Goal: Task Accomplishment & Management: Manage account settings

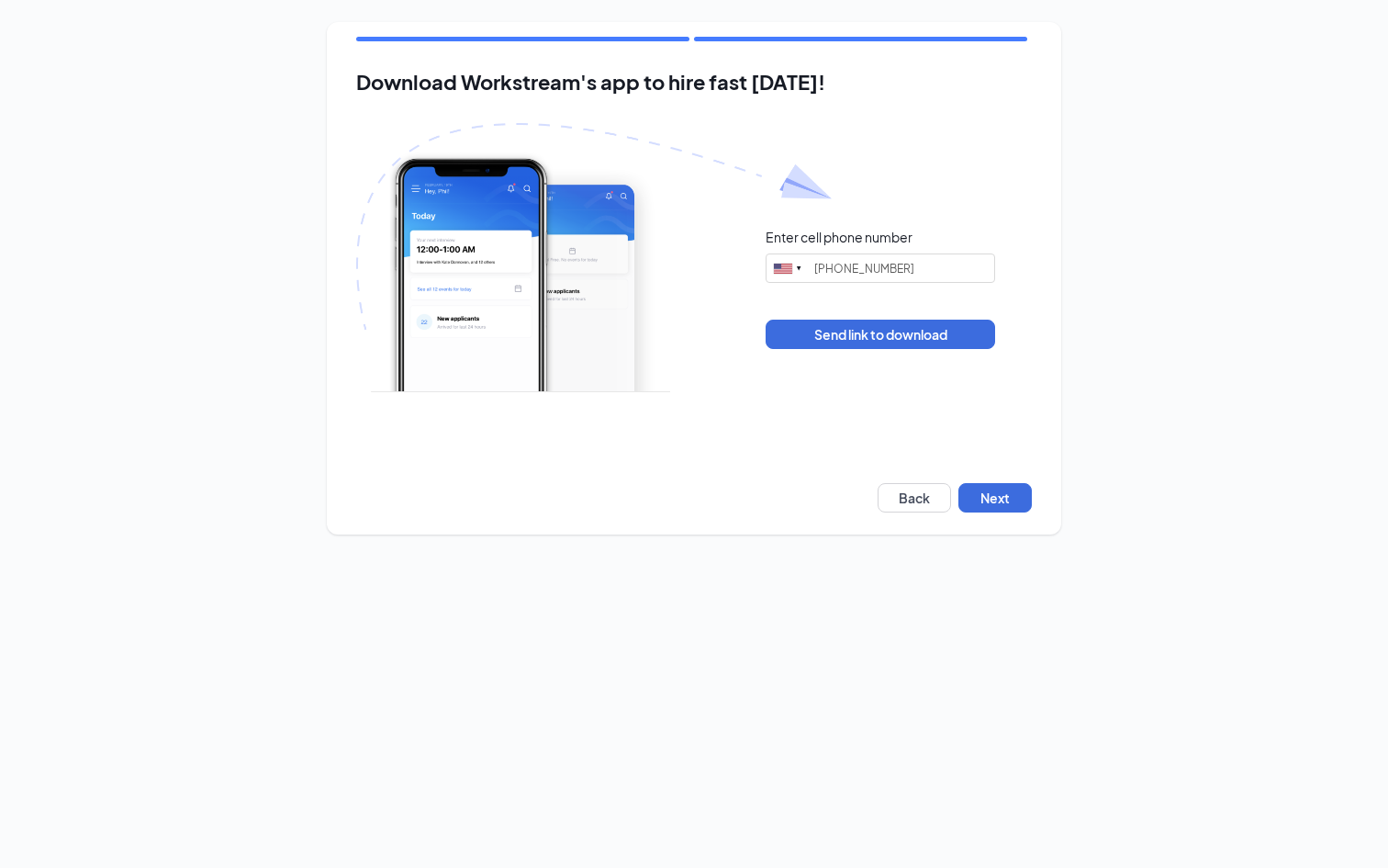
click at [986, 517] on div "Download Workstream's app to hire fast [DATE]! Enter cell phone number [GEOGRAP…" at bounding box center [694, 278] width 735 height 512
click at [986, 499] on button "Next" at bounding box center [995, 497] width 73 height 30
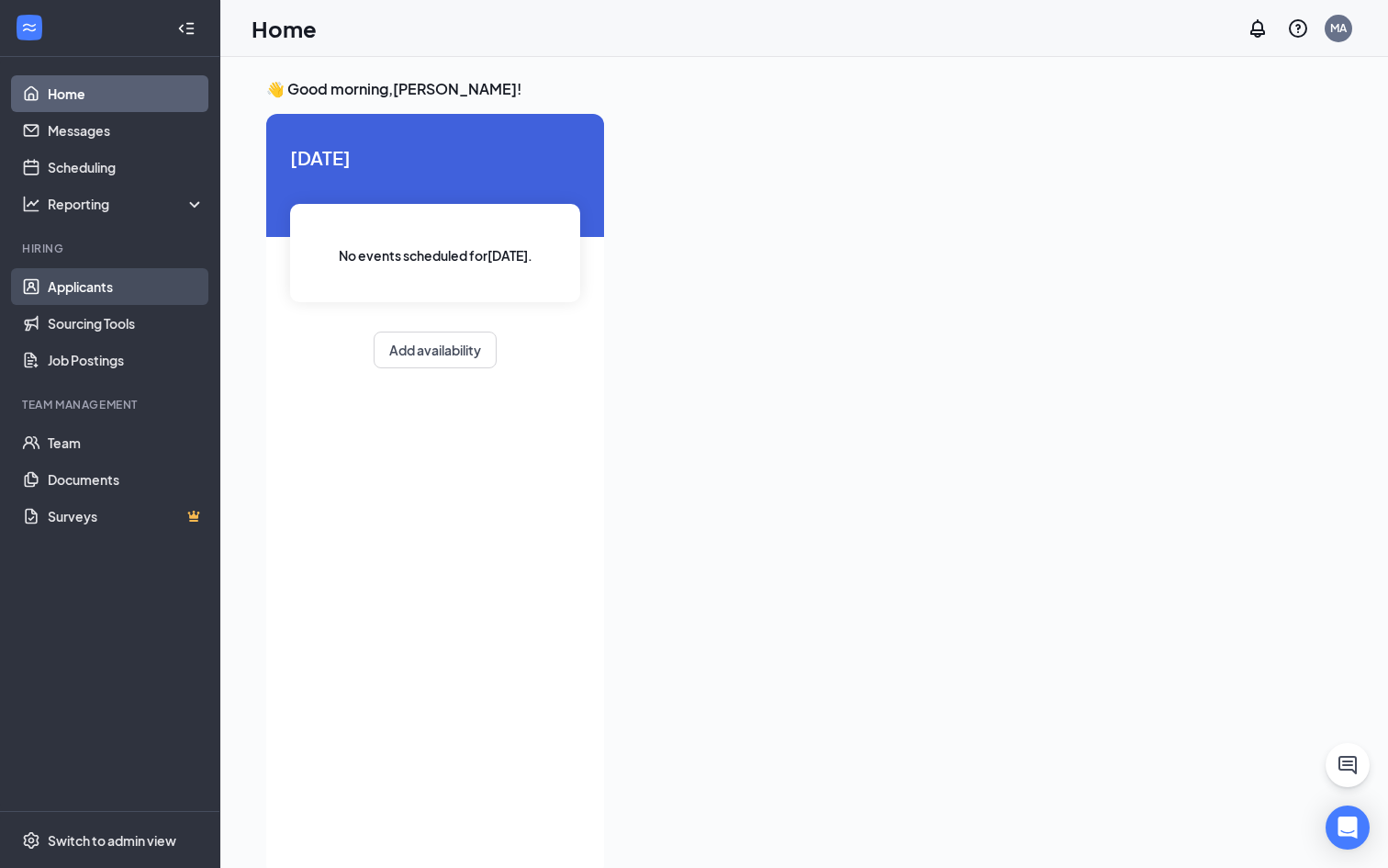
click at [85, 282] on link "Applicants" at bounding box center [126, 286] width 157 height 37
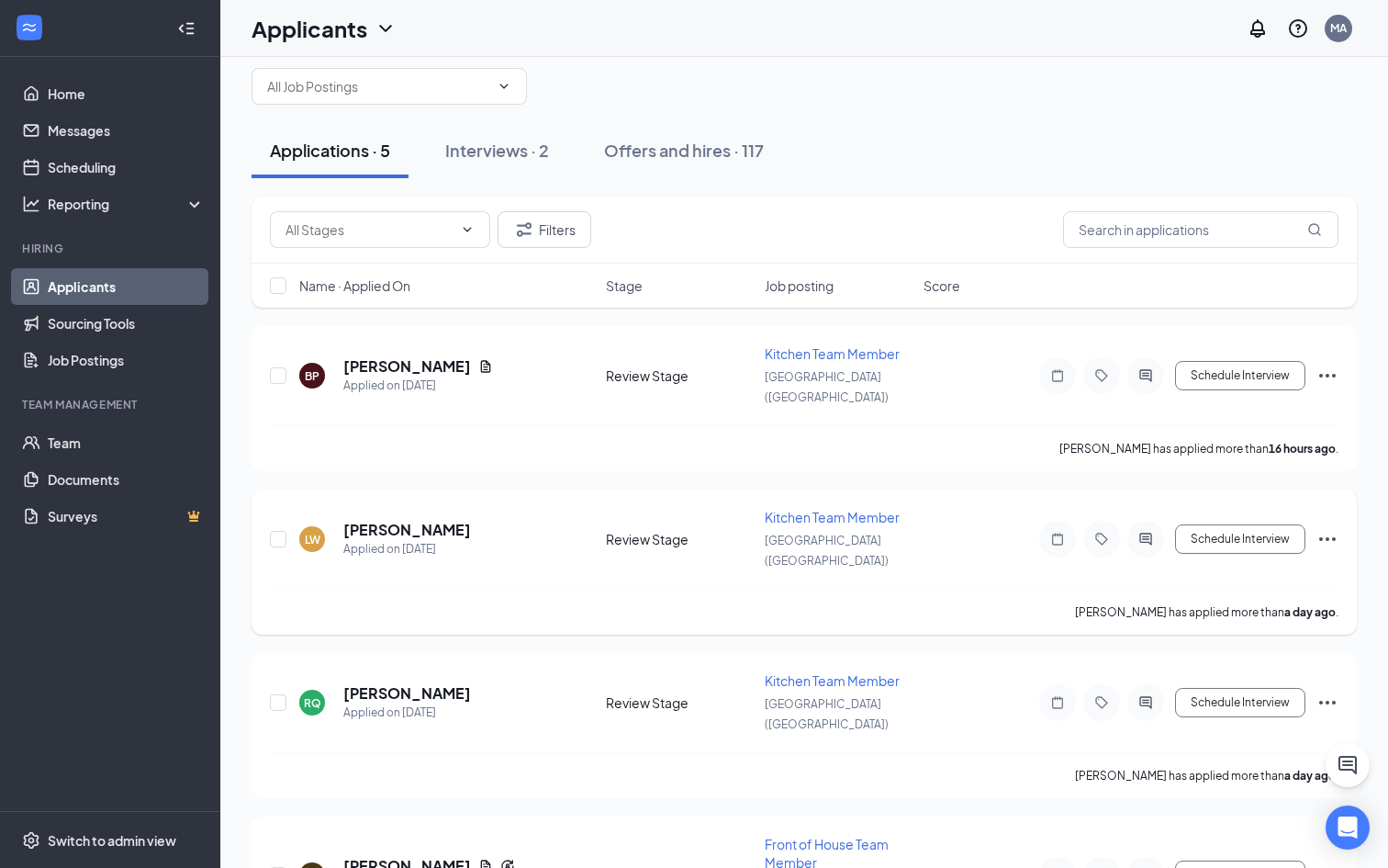
scroll to position [22, 0]
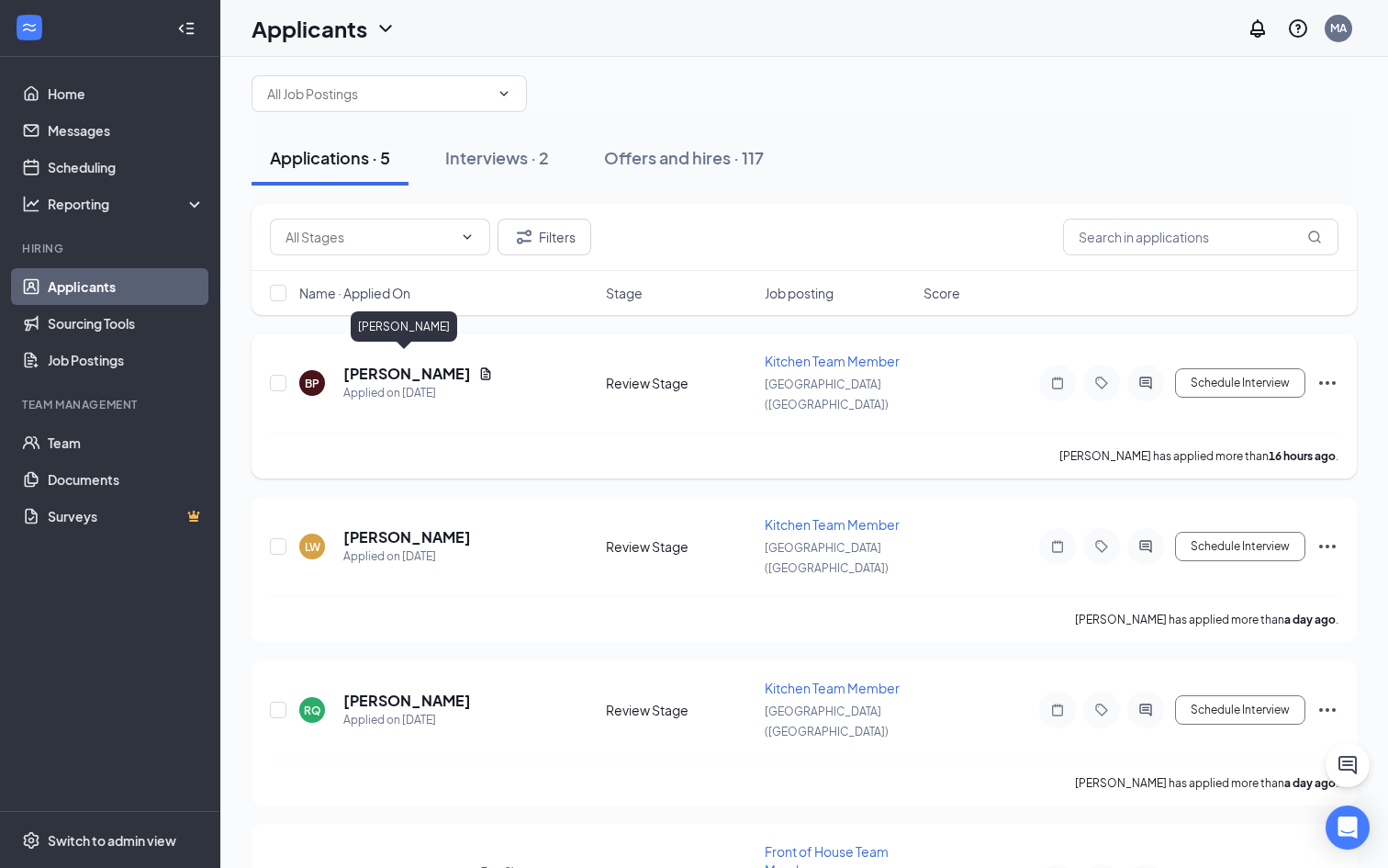
click at [357, 363] on h5 "[PERSON_NAME]" at bounding box center [408, 373] width 128 height 20
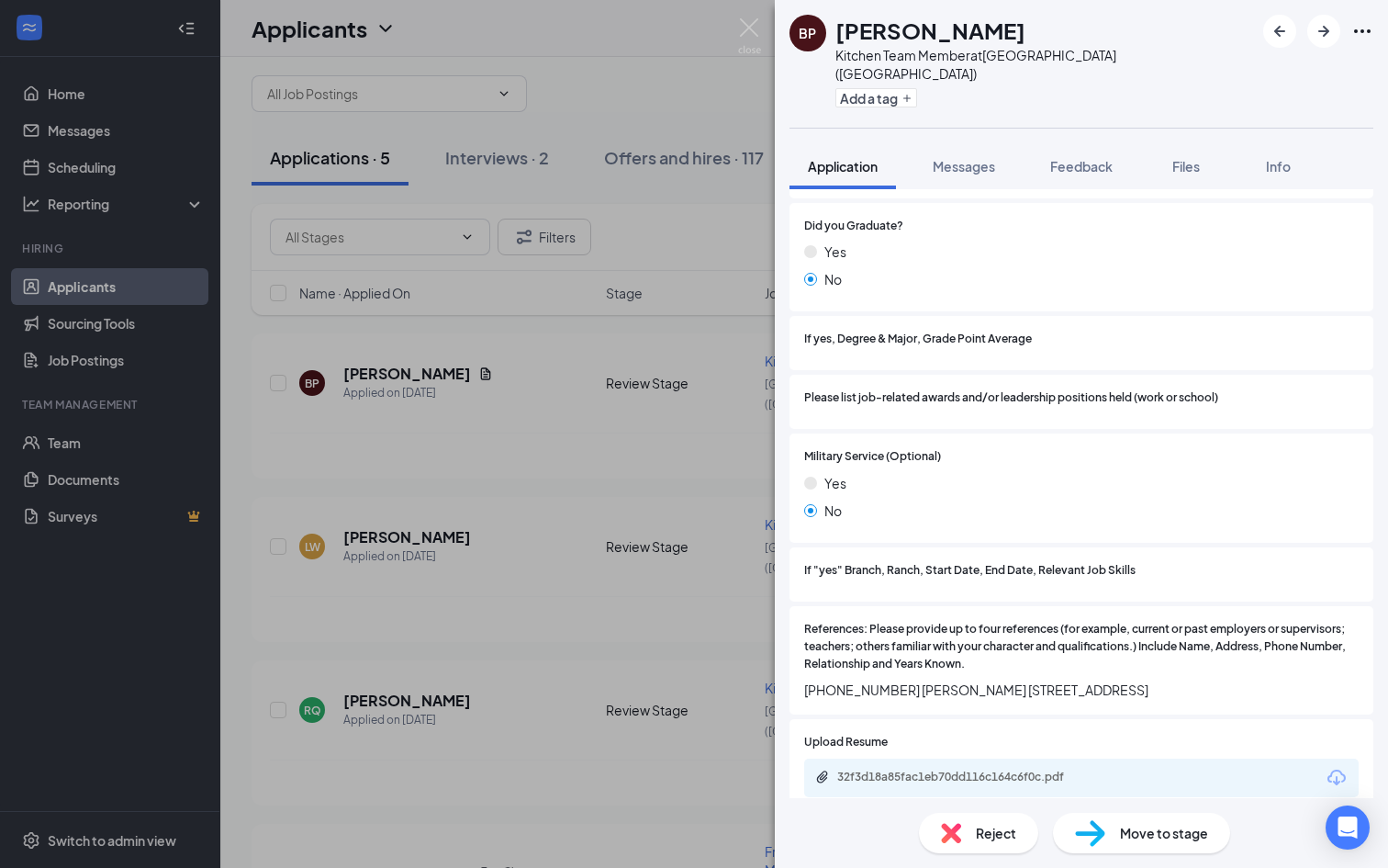
scroll to position [2072, 0]
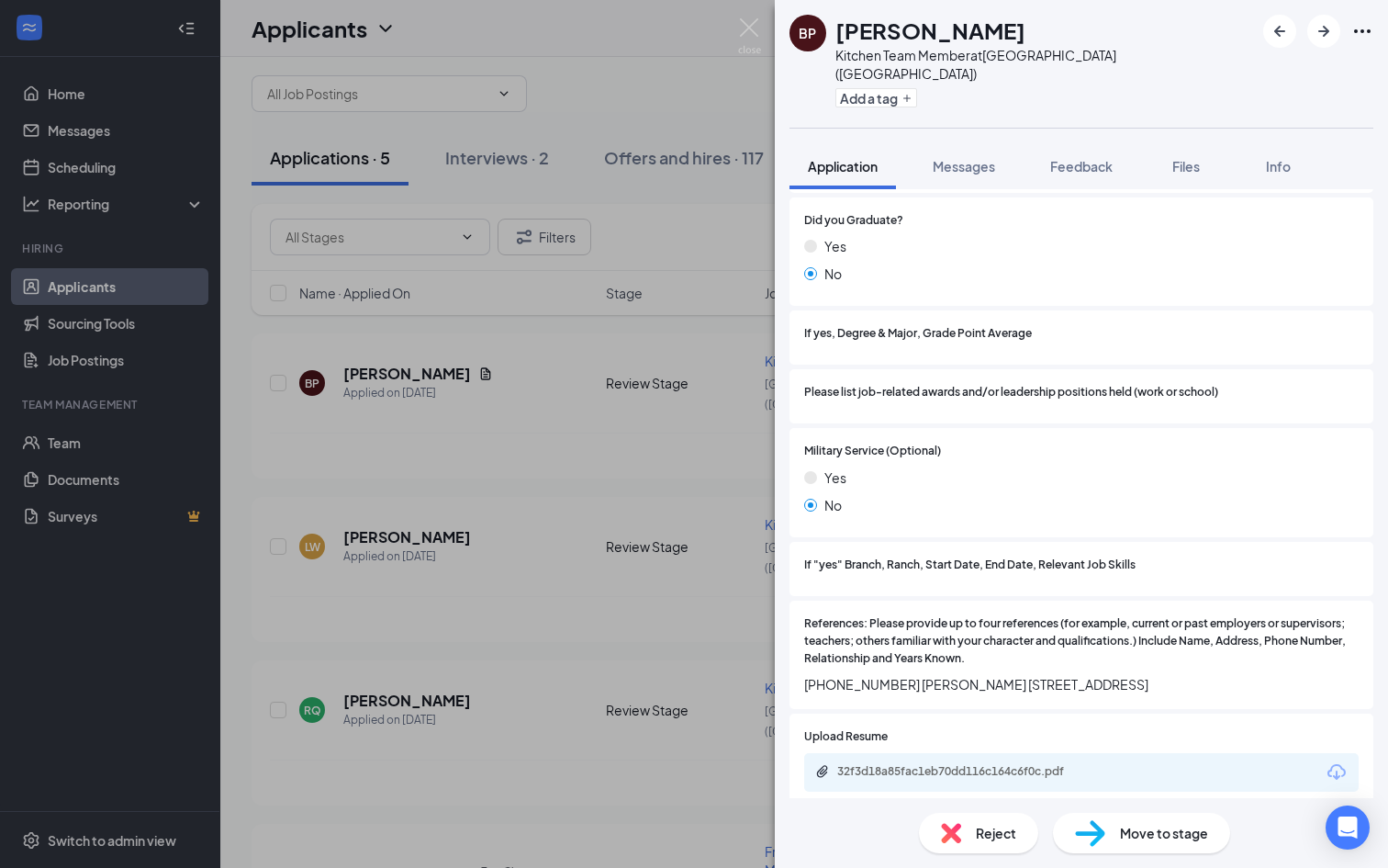
click at [1156, 836] on span "Move to stage" at bounding box center [1164, 833] width 88 height 20
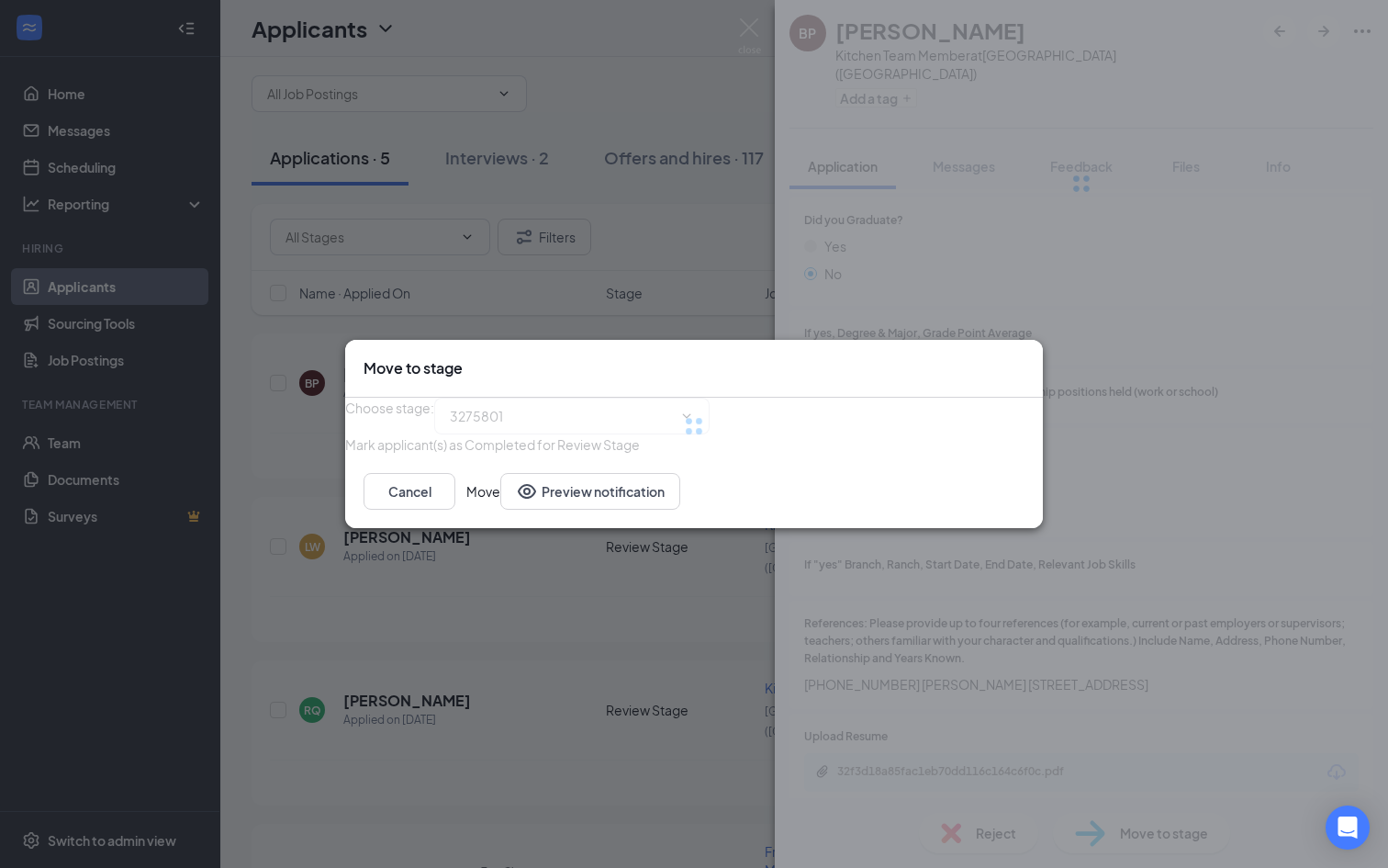
type input "Interview (next stage)"
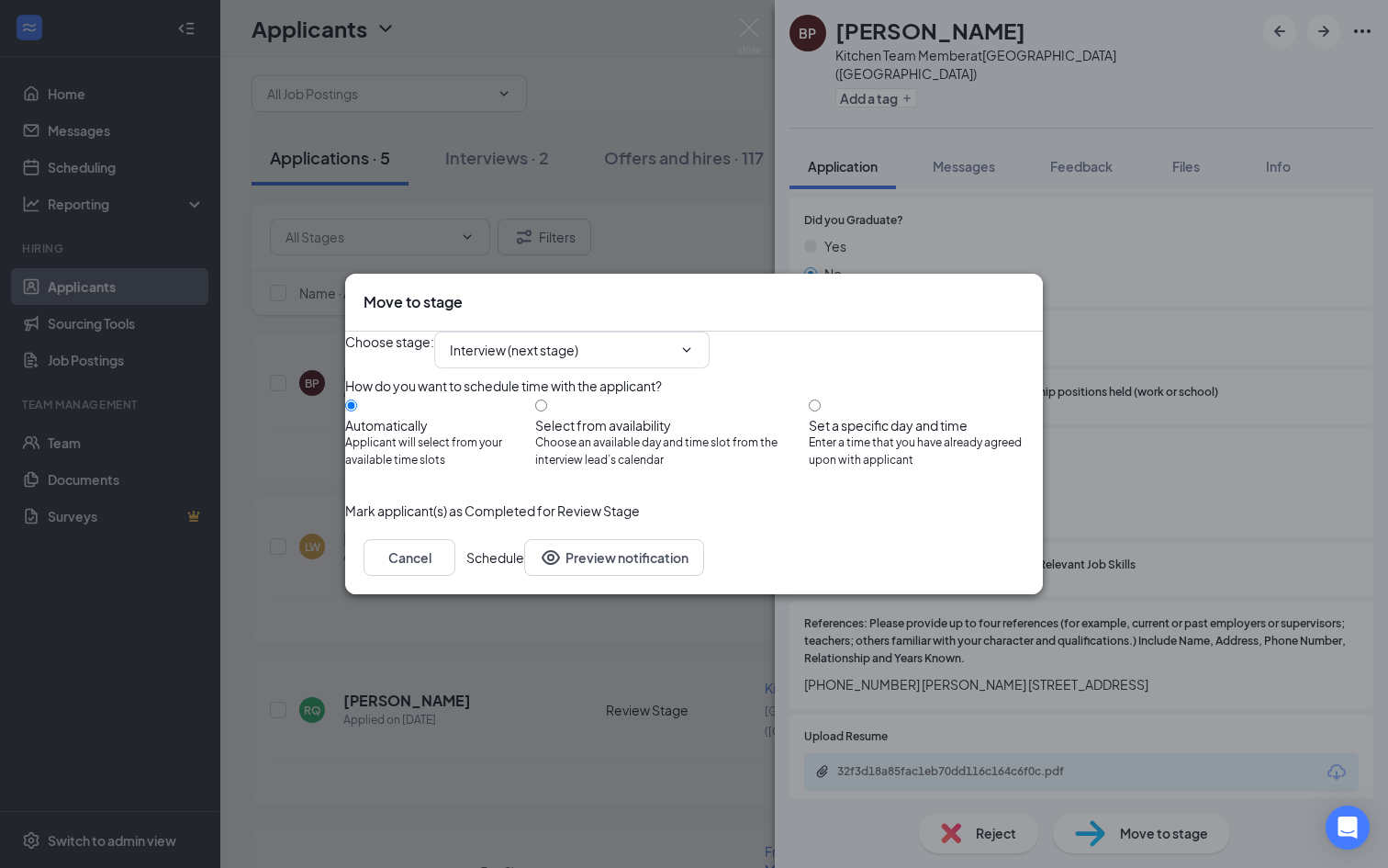
click at [524, 575] on button "Schedule" at bounding box center [495, 558] width 57 height 37
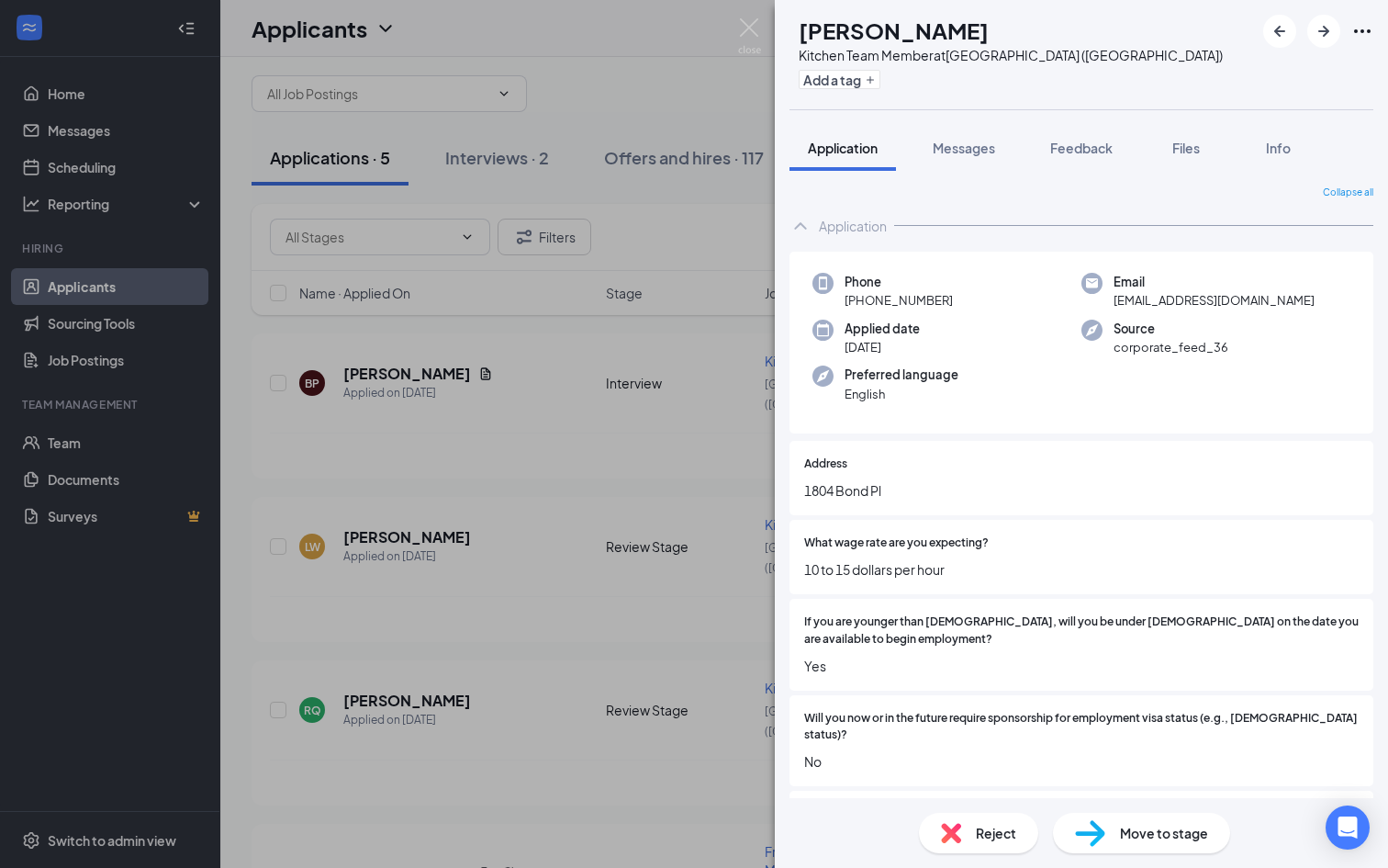
click at [750, 38] on img at bounding box center [750, 36] width 23 height 36
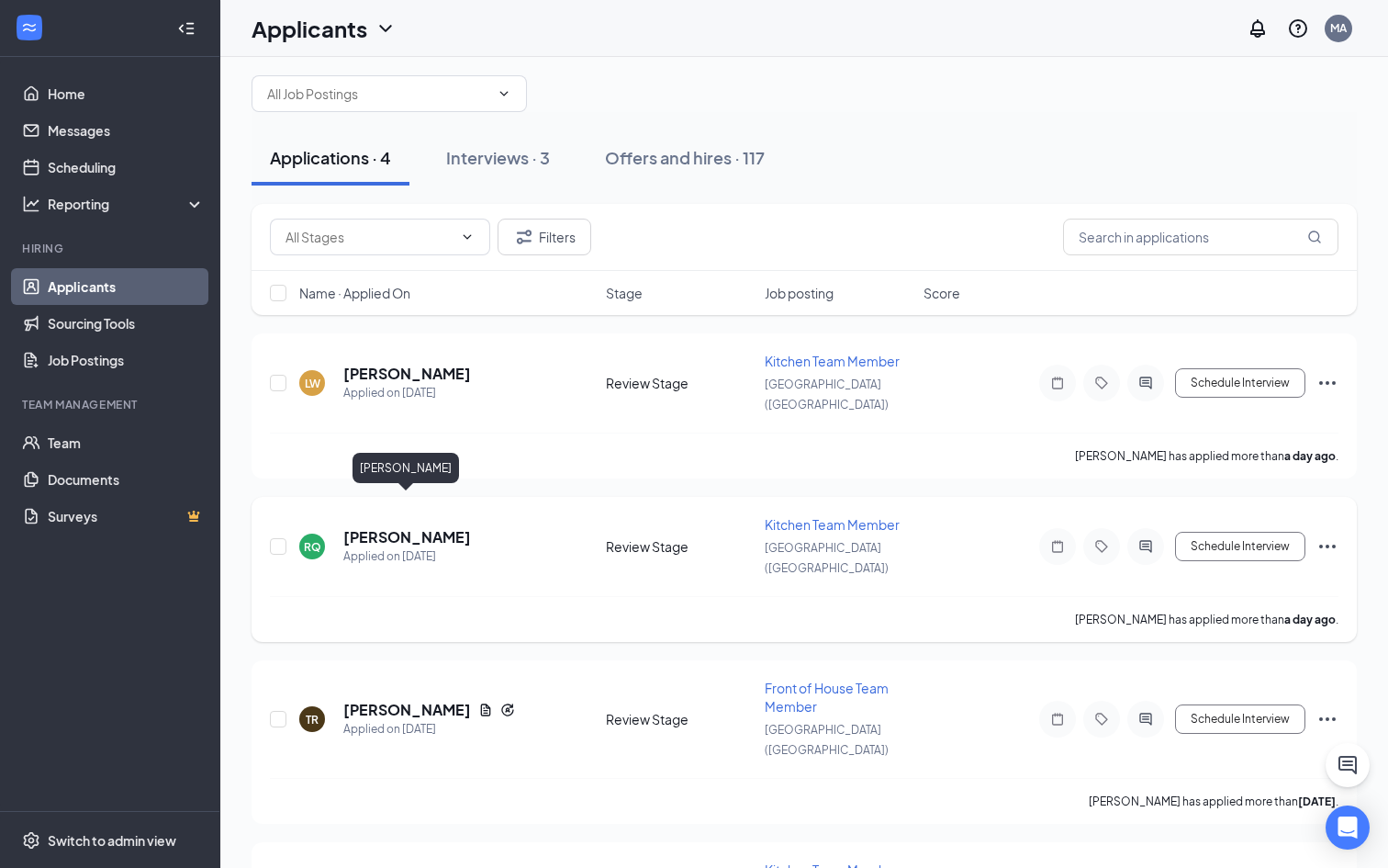
click at [370, 527] on h5 "[PERSON_NAME]" at bounding box center [408, 537] width 128 height 20
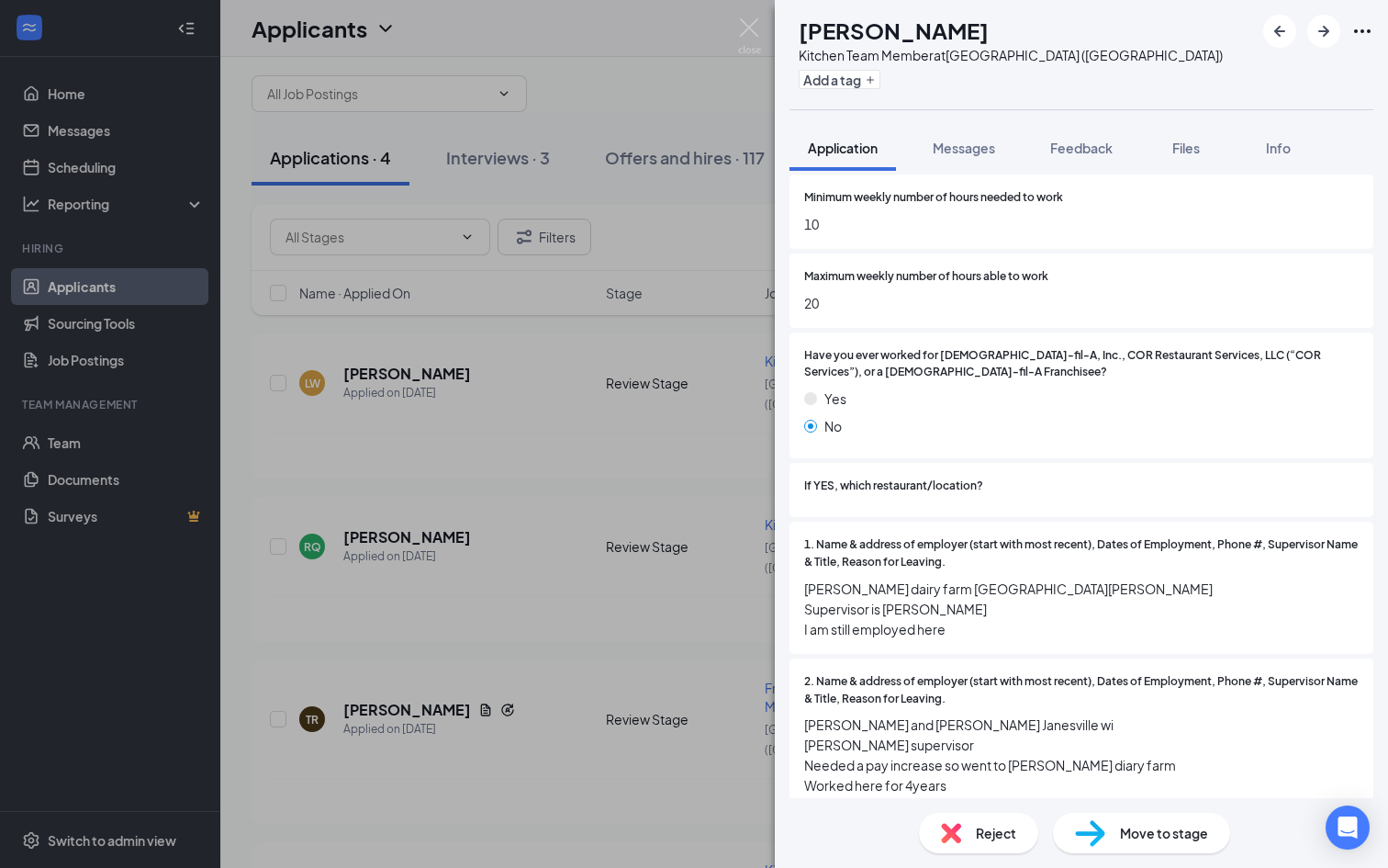
scroll to position [1054, 0]
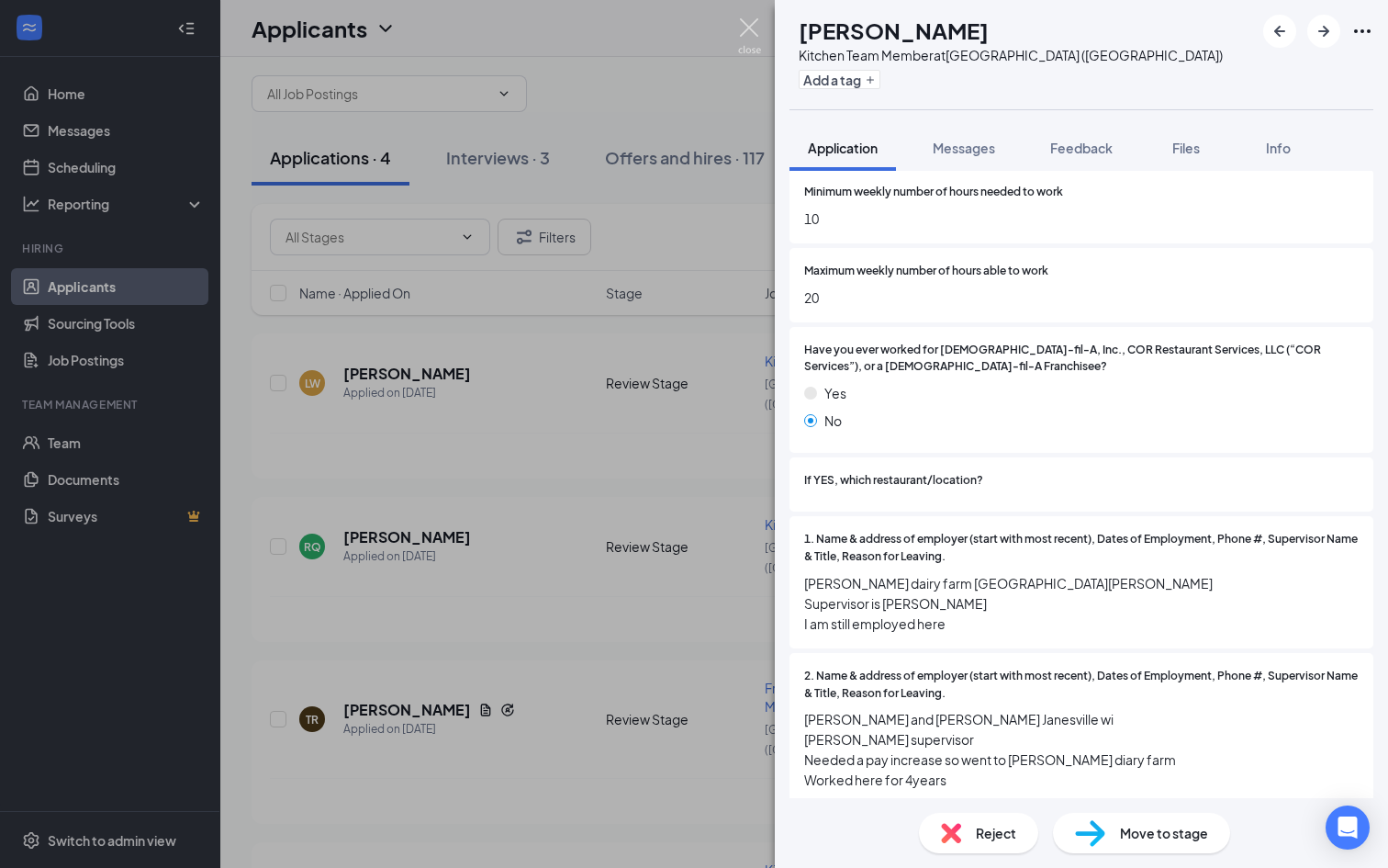
click at [742, 36] on img at bounding box center [750, 36] width 23 height 36
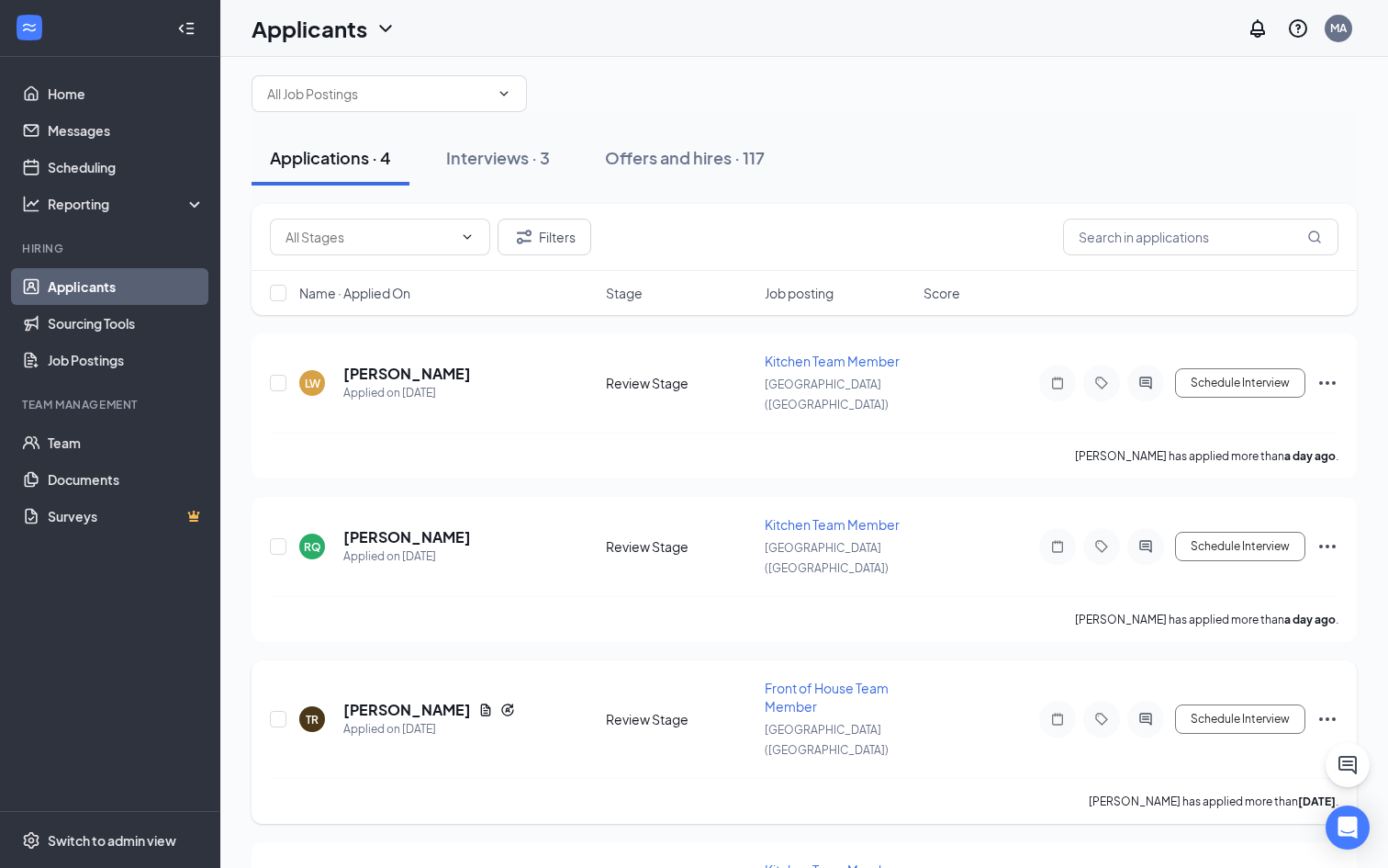
scroll to position [77, 0]
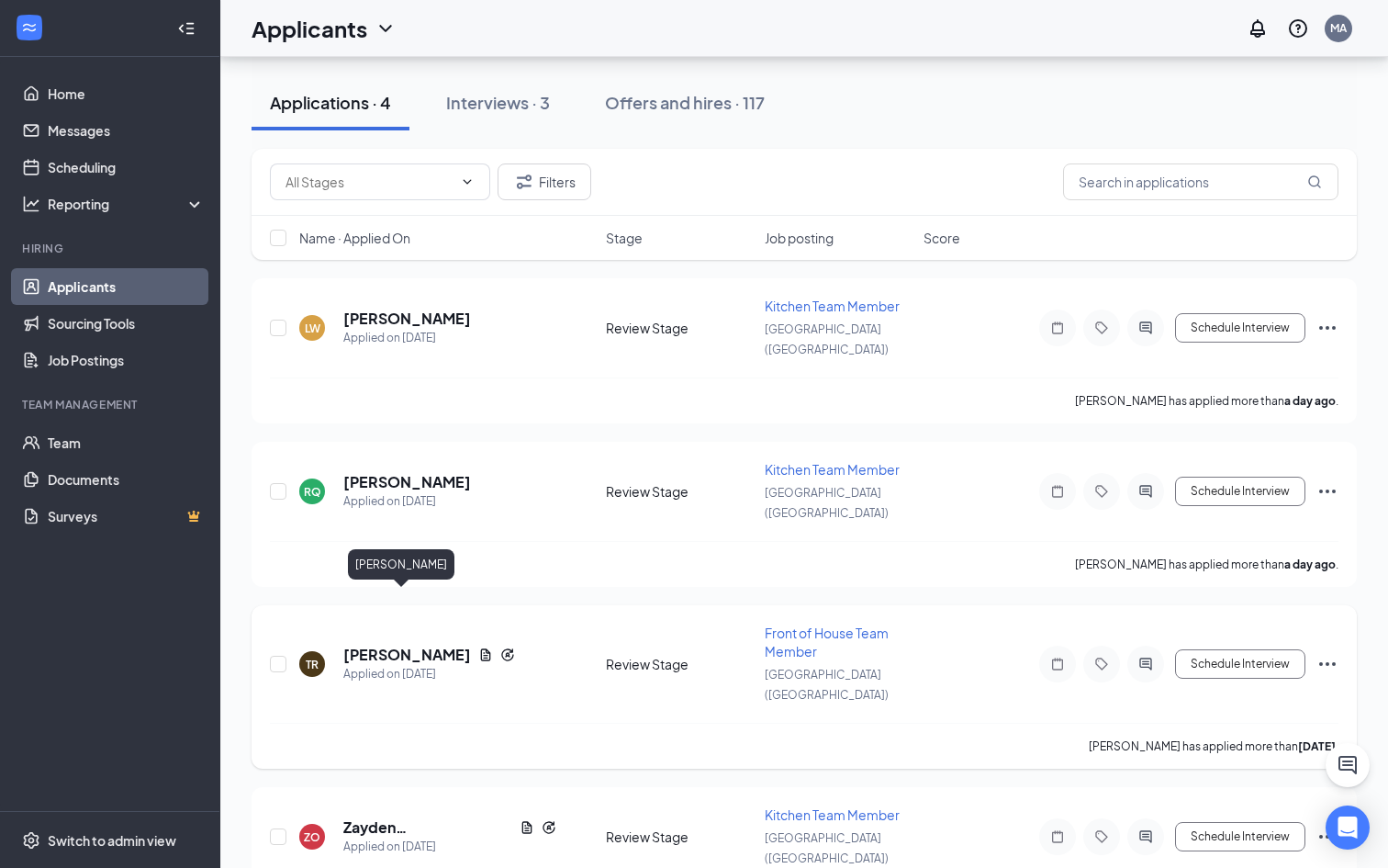
click at [391, 645] on h5 "[PERSON_NAME]" at bounding box center [408, 655] width 128 height 20
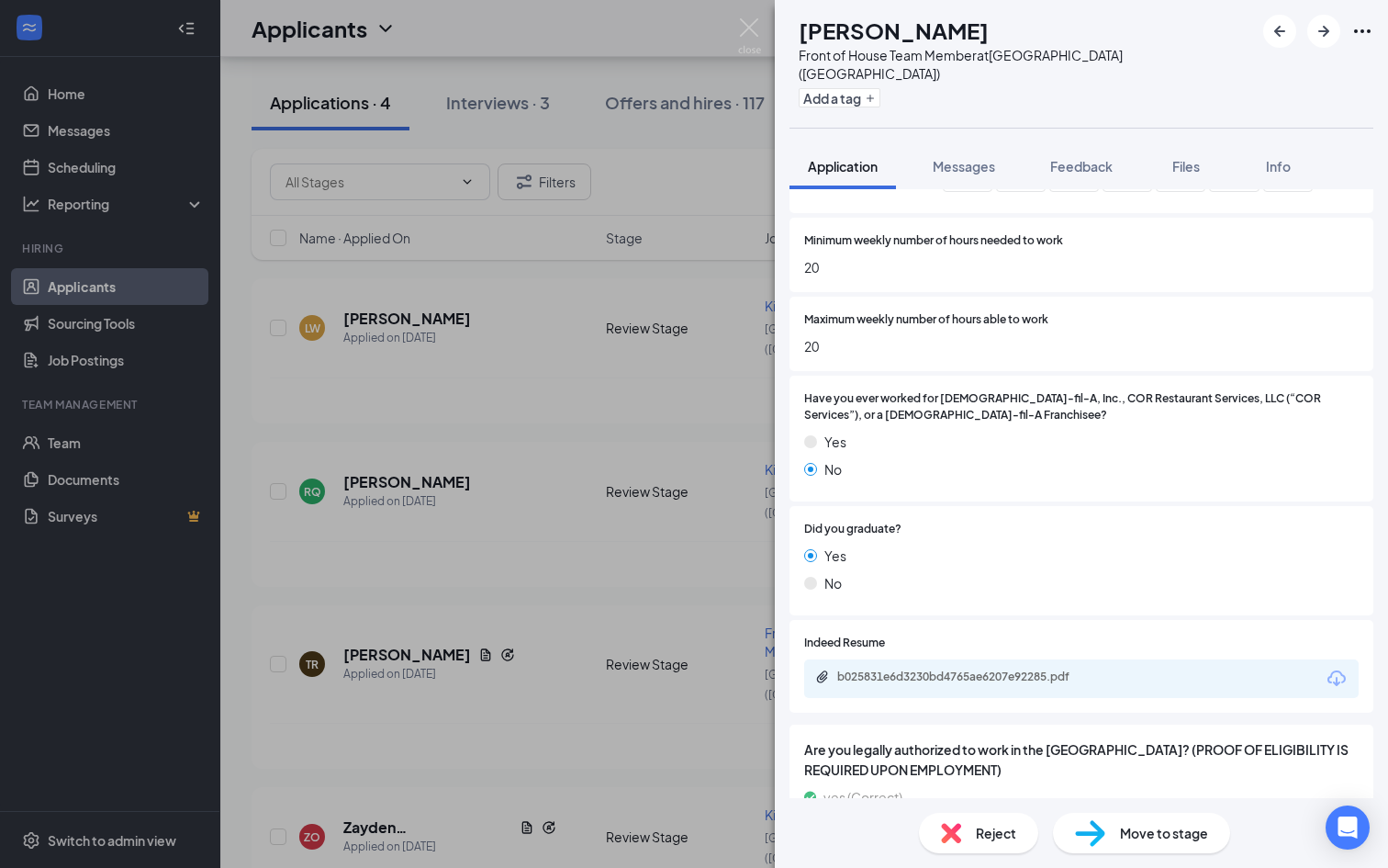
scroll to position [1102, 0]
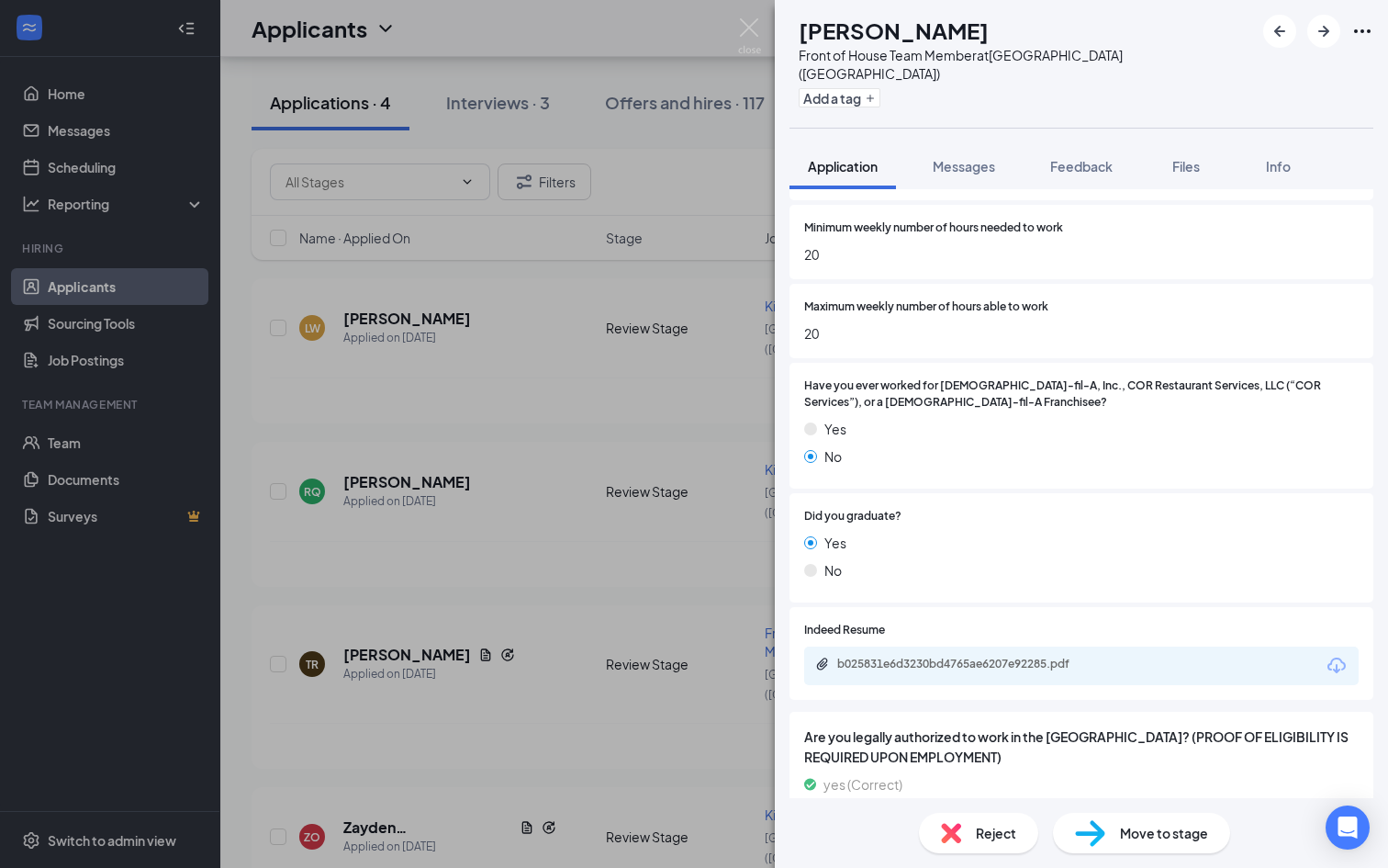
click at [1130, 841] on span "Move to stage" at bounding box center [1164, 833] width 88 height 20
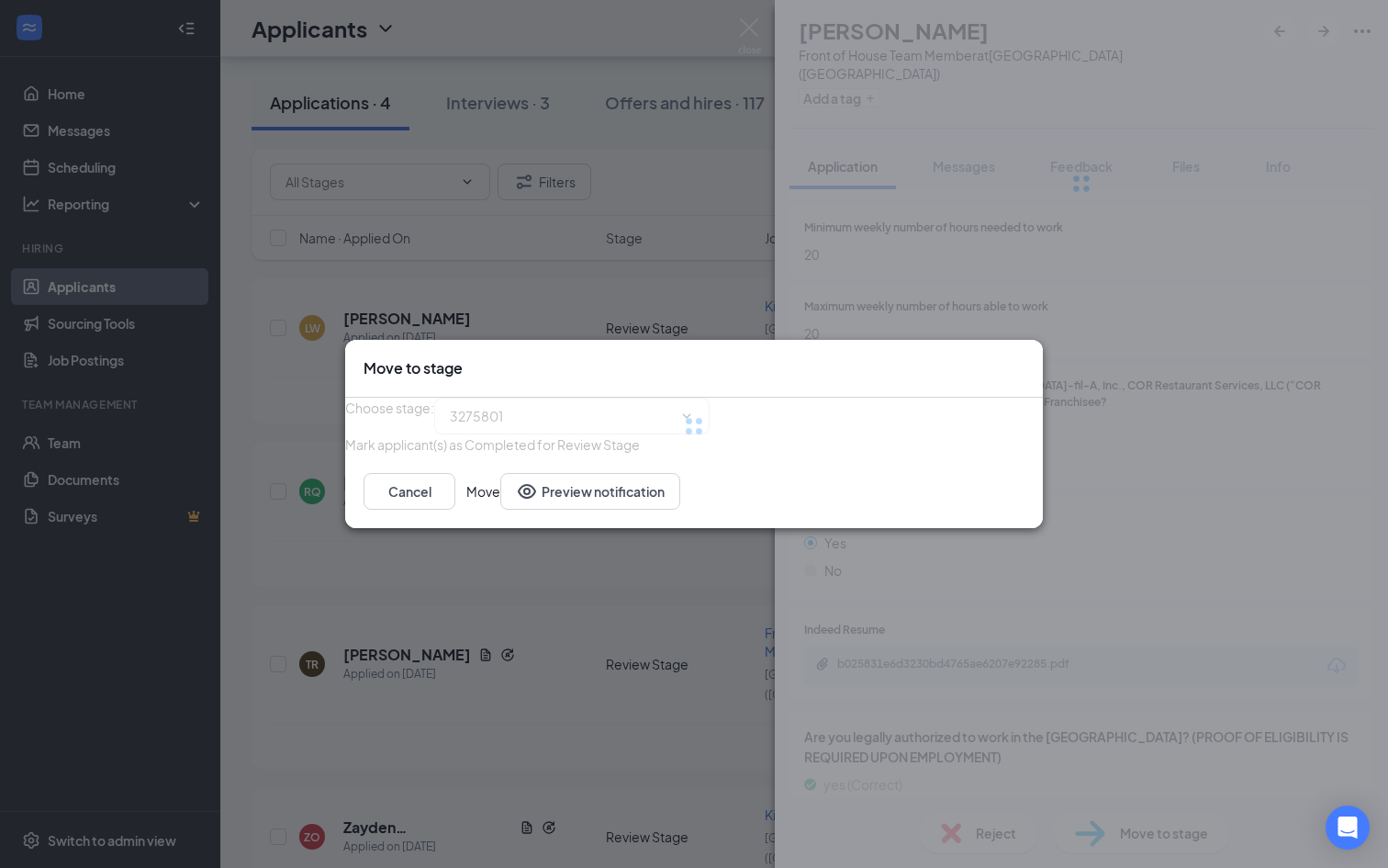
scroll to position [1094, 0]
type input "Interview (next stage)"
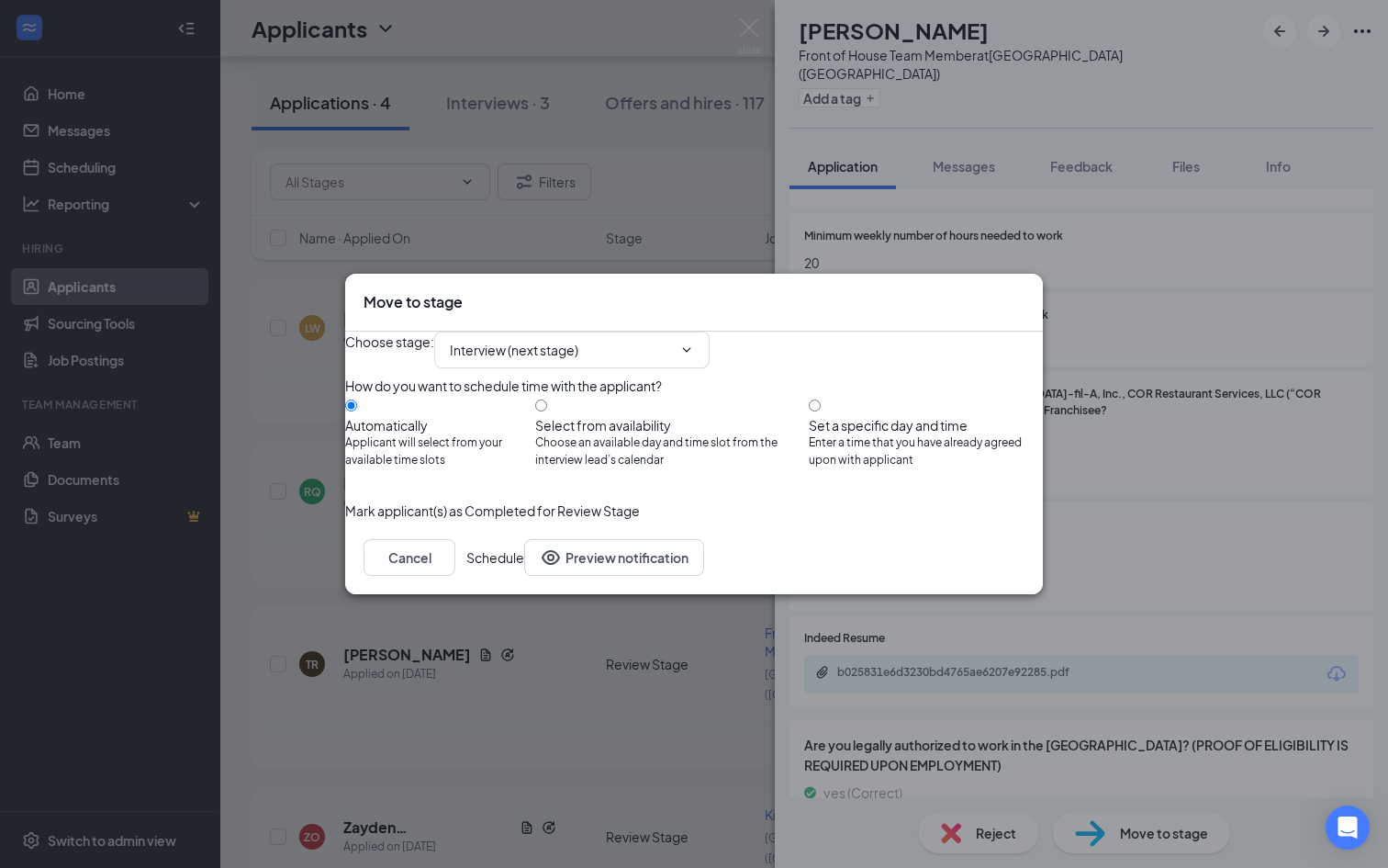
click at [524, 575] on button "Schedule" at bounding box center [495, 558] width 57 height 37
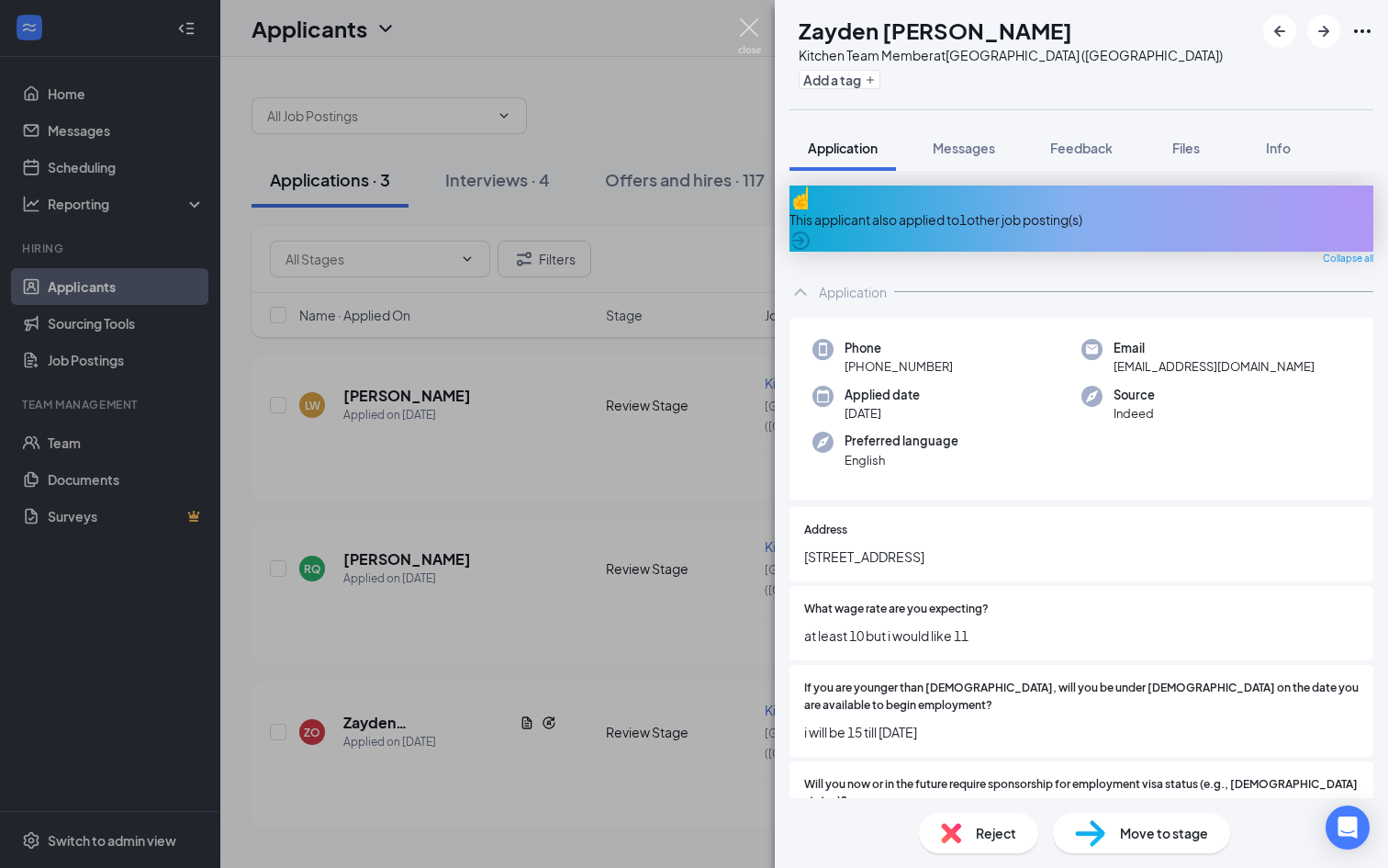
click at [747, 31] on img at bounding box center [750, 36] width 23 height 36
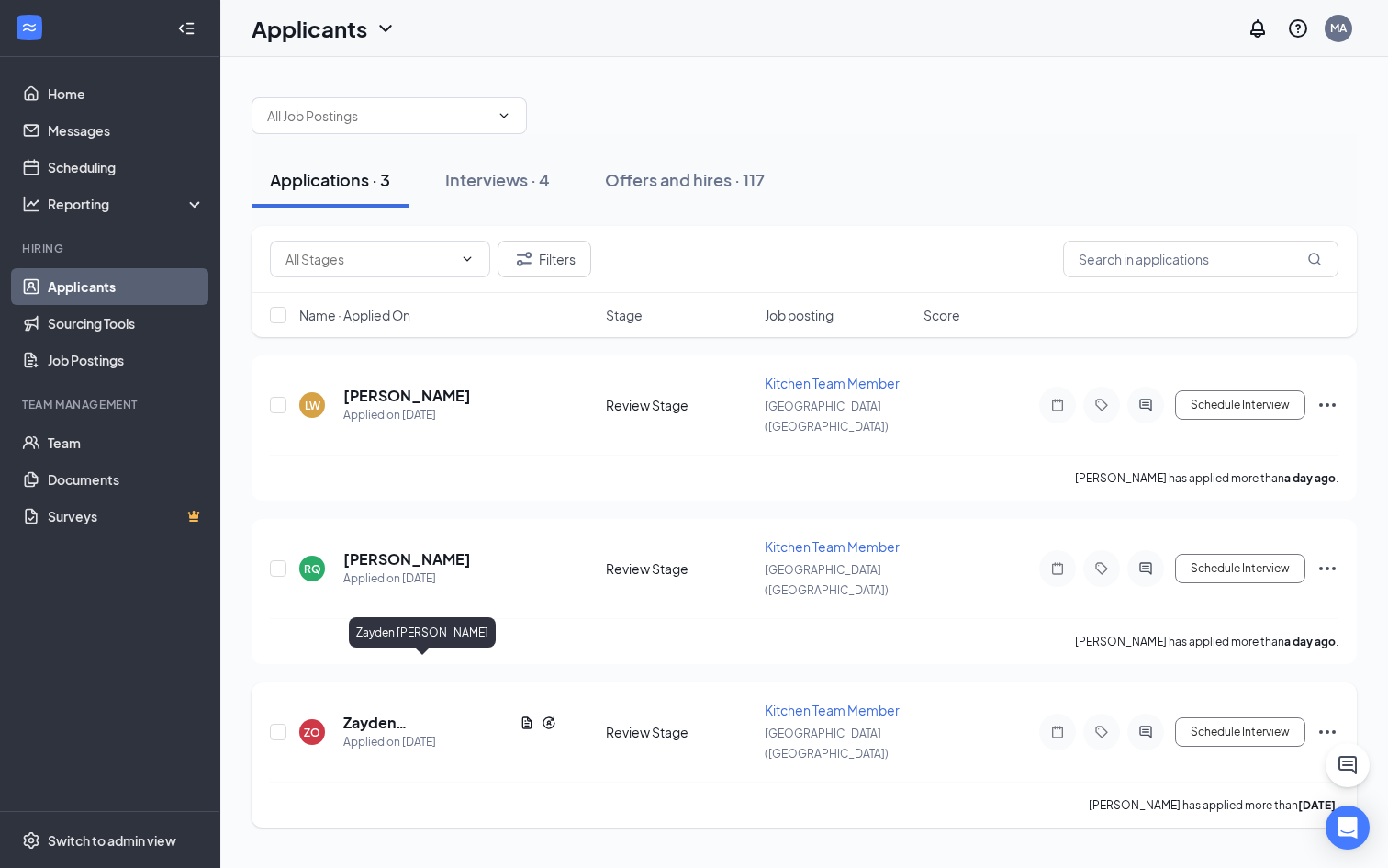
click at [355, 712] on h5 "Zayden [PERSON_NAME]" at bounding box center [428, 723] width 169 height 20
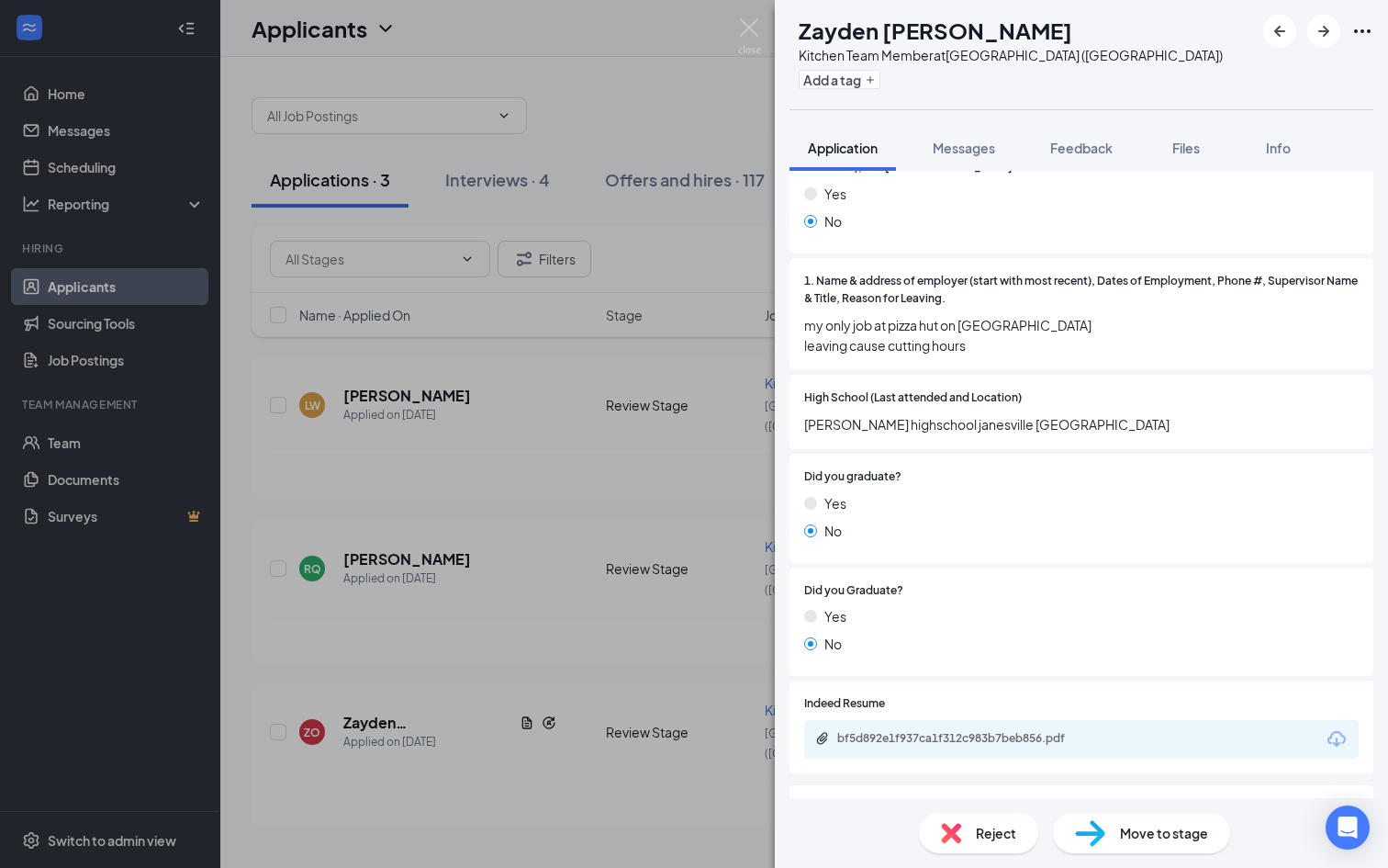
scroll to position [1411, 0]
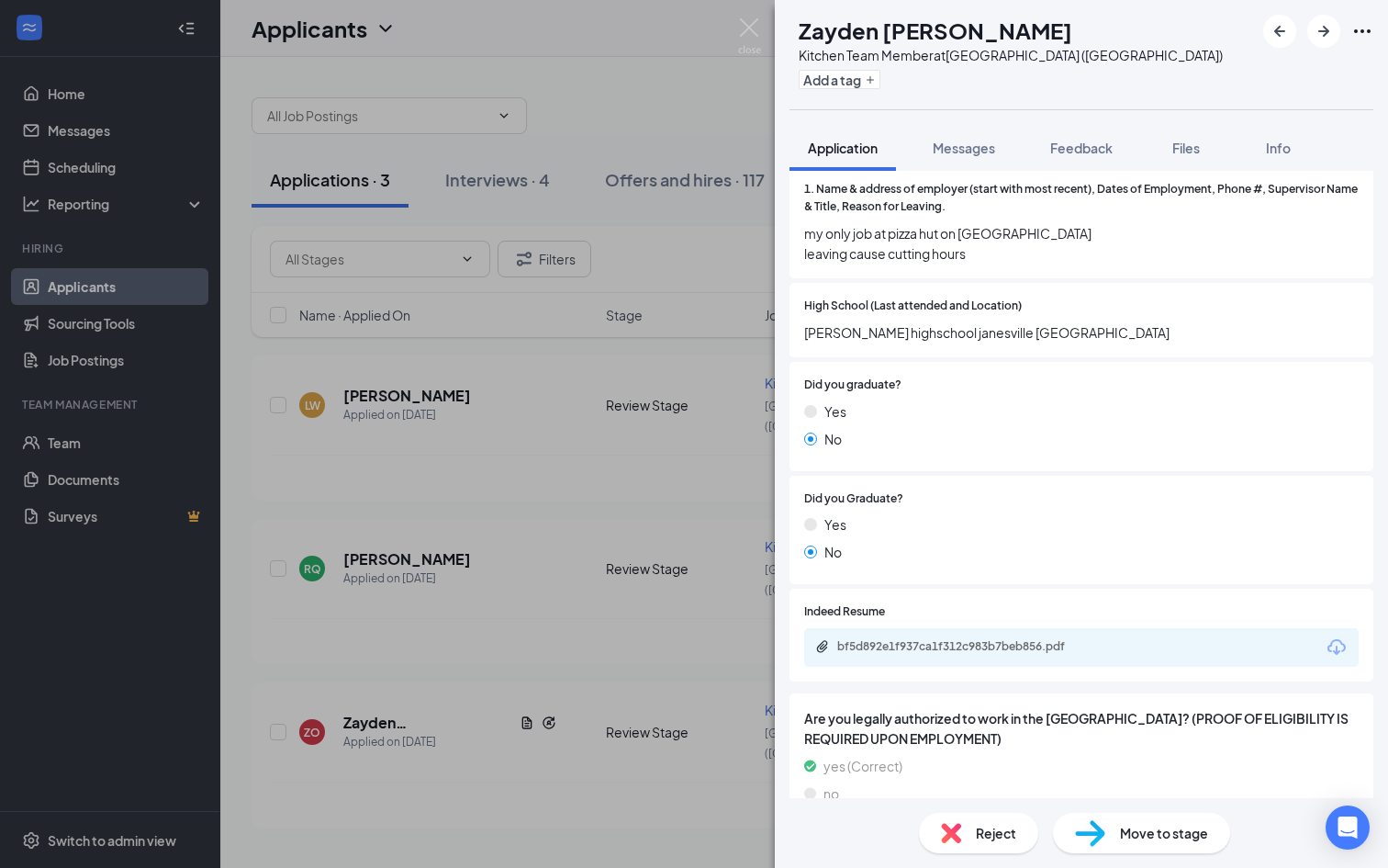
click at [1124, 820] on div "Move to stage" at bounding box center [1142, 833] width 177 height 41
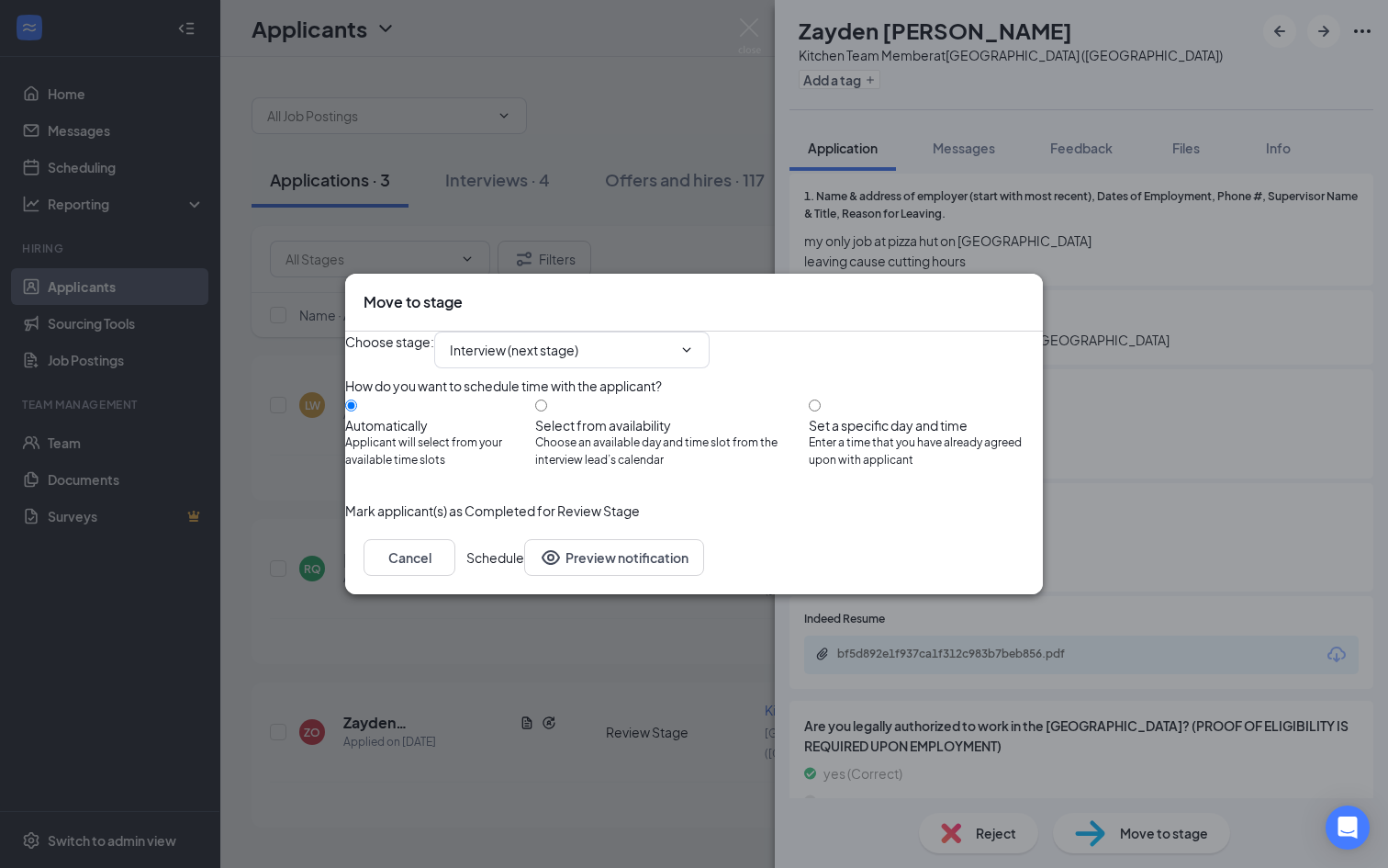
click at [524, 575] on button "Schedule" at bounding box center [495, 558] width 57 height 37
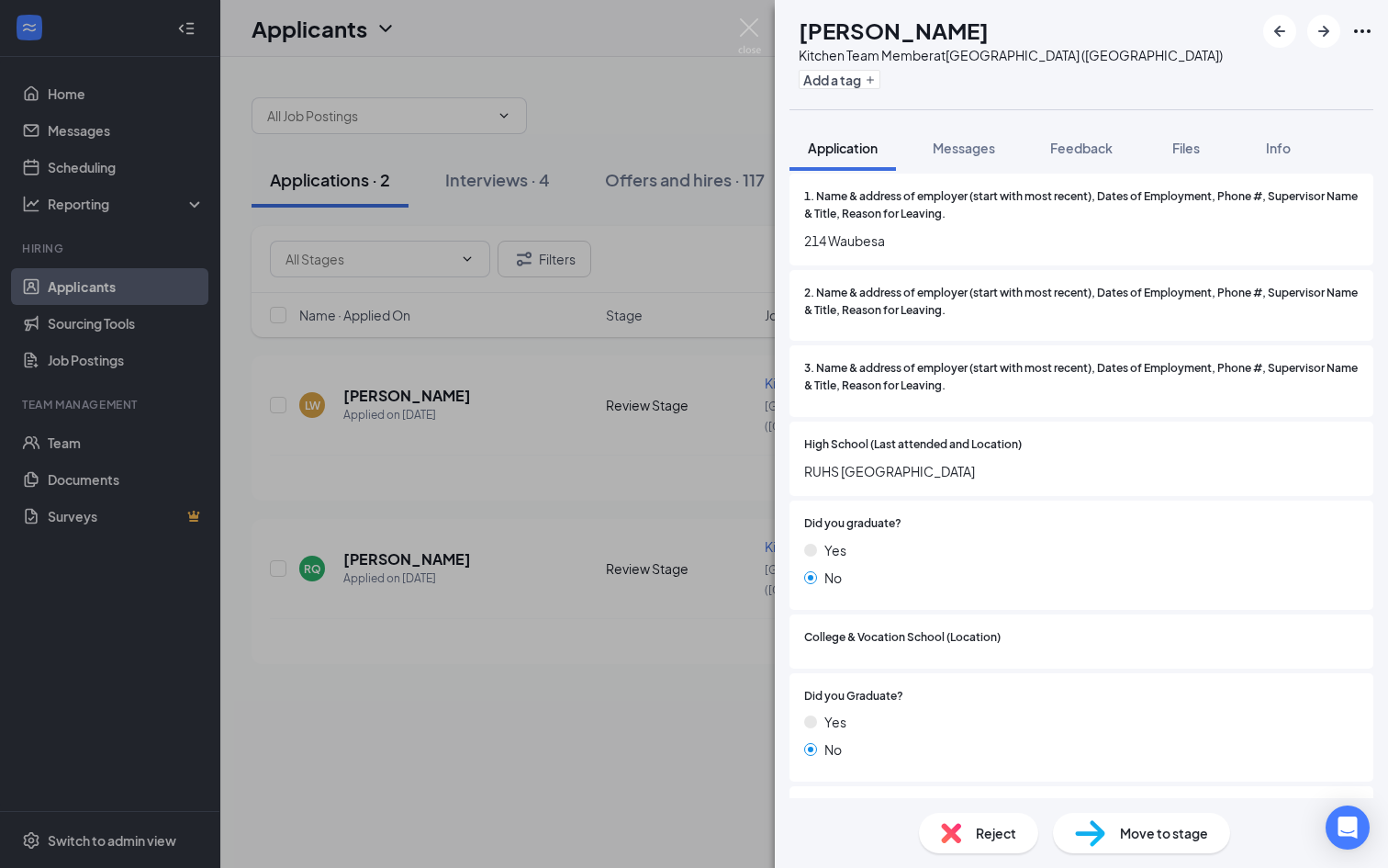
scroll to position [1395, 0]
drag, startPoint x: 900, startPoint y: 457, endPoint x: 773, endPoint y: 453, distance: 127.1
click at [773, 453] on div "[PERSON_NAME] Kitchen Team Member at [GEOGRAPHIC_DATA] ([GEOGRAPHIC_DATA]) Add …" at bounding box center [694, 434] width 1388 height 868
copy span "RUHS [GEOGRAPHIC_DATA]"
